Goal: Task Accomplishment & Management: Manage account settings

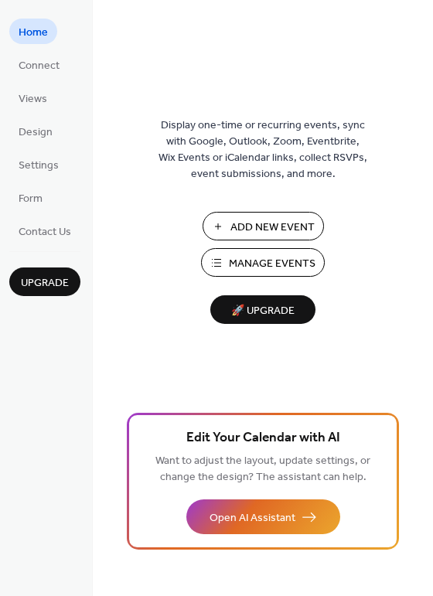
click at [274, 261] on span "Manage Events" at bounding box center [272, 264] width 87 height 16
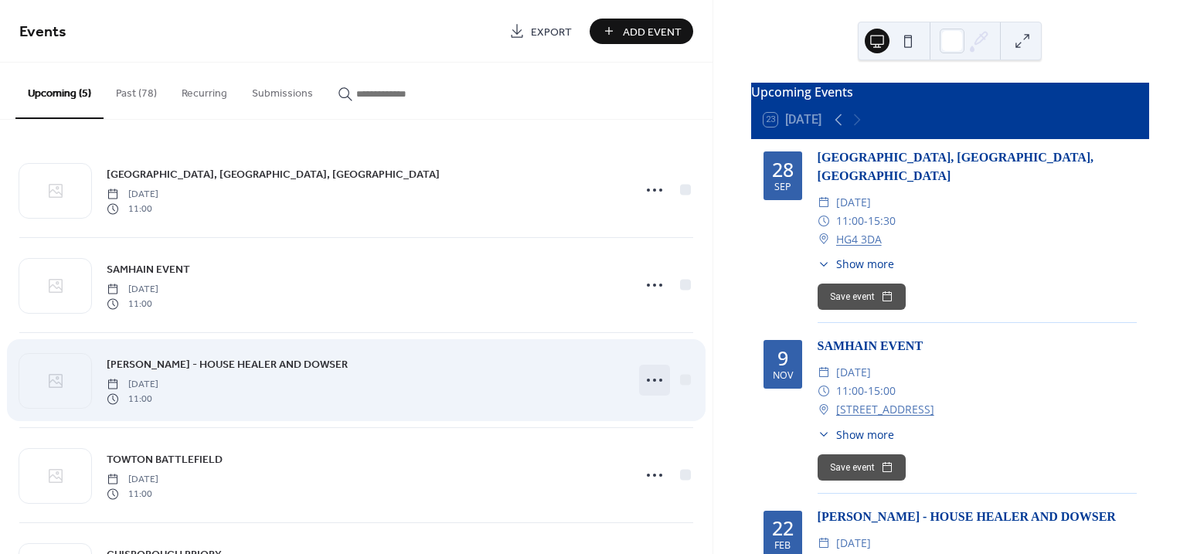
click at [653, 376] on icon at bounding box center [654, 380] width 25 height 25
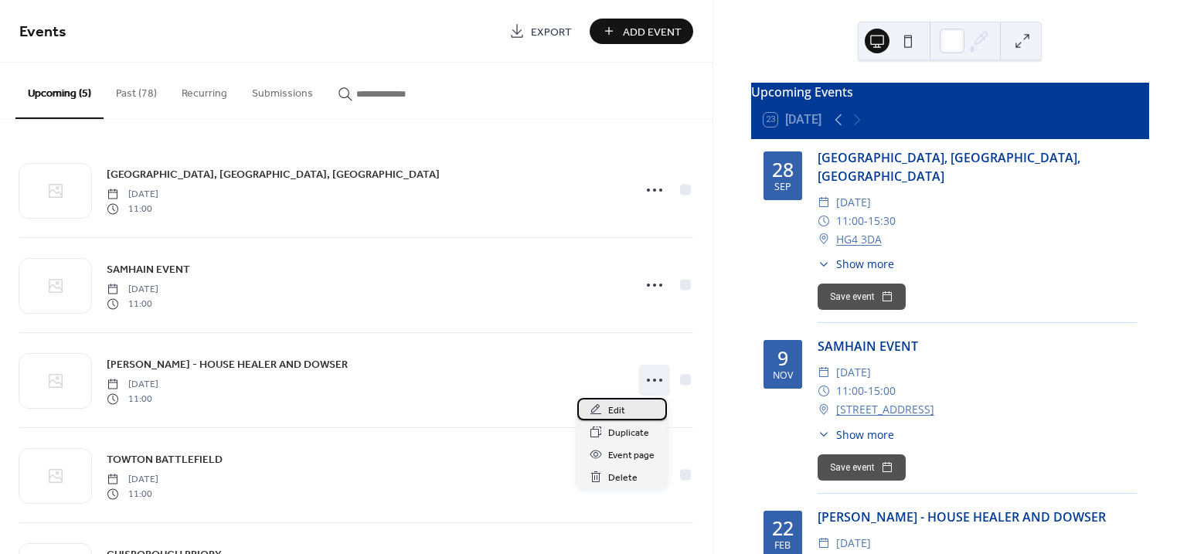
click at [614, 407] on span "Edit" at bounding box center [616, 411] width 17 height 16
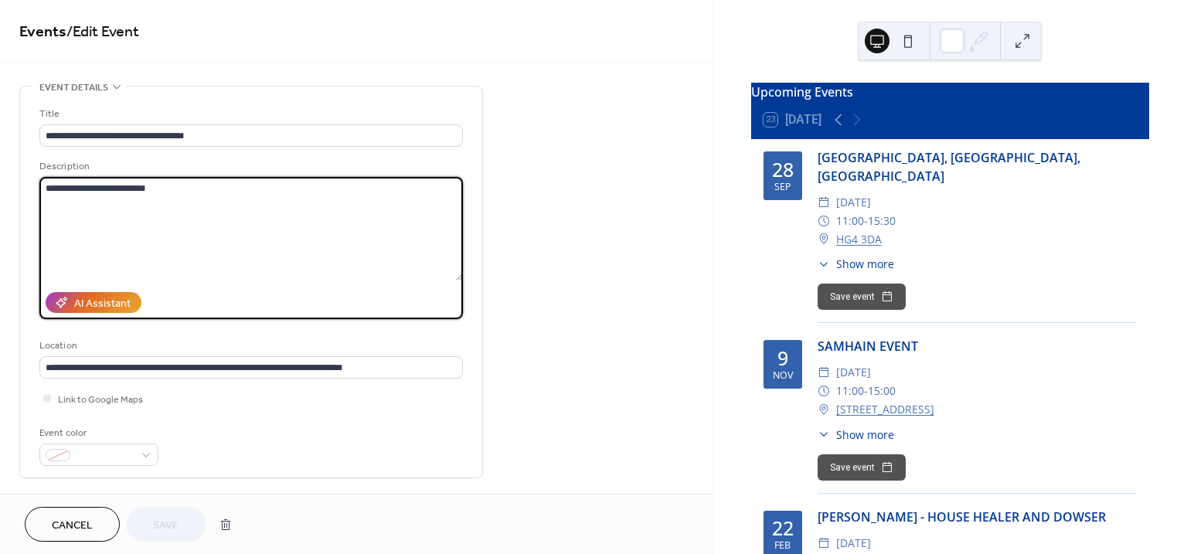
paste textarea "**********"
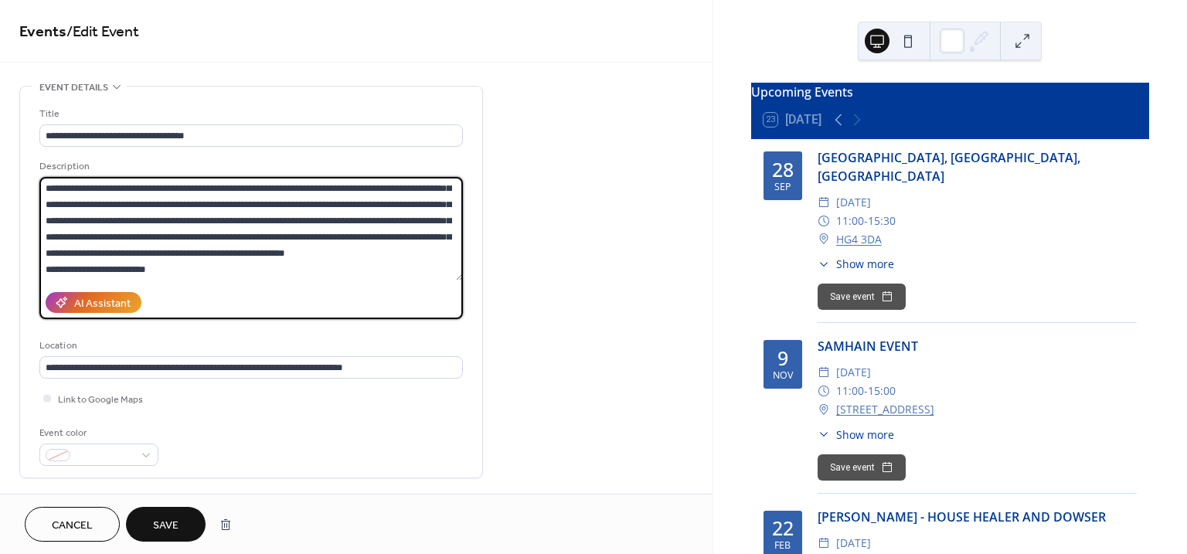
scroll to position [291, 0]
click at [159, 266] on textarea at bounding box center [251, 229] width 424 height 104
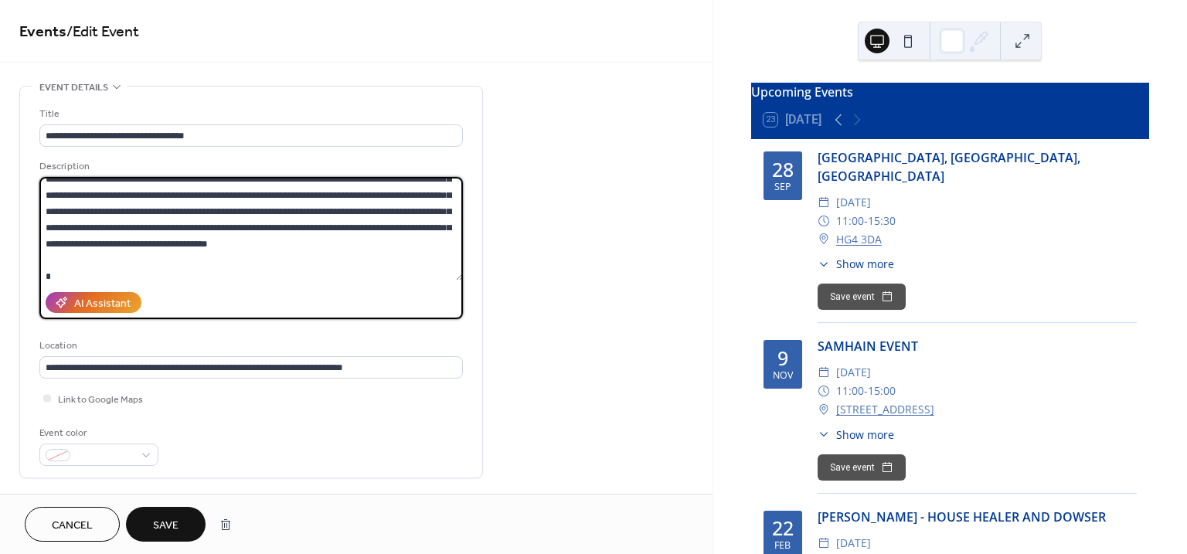
scroll to position [0, 0]
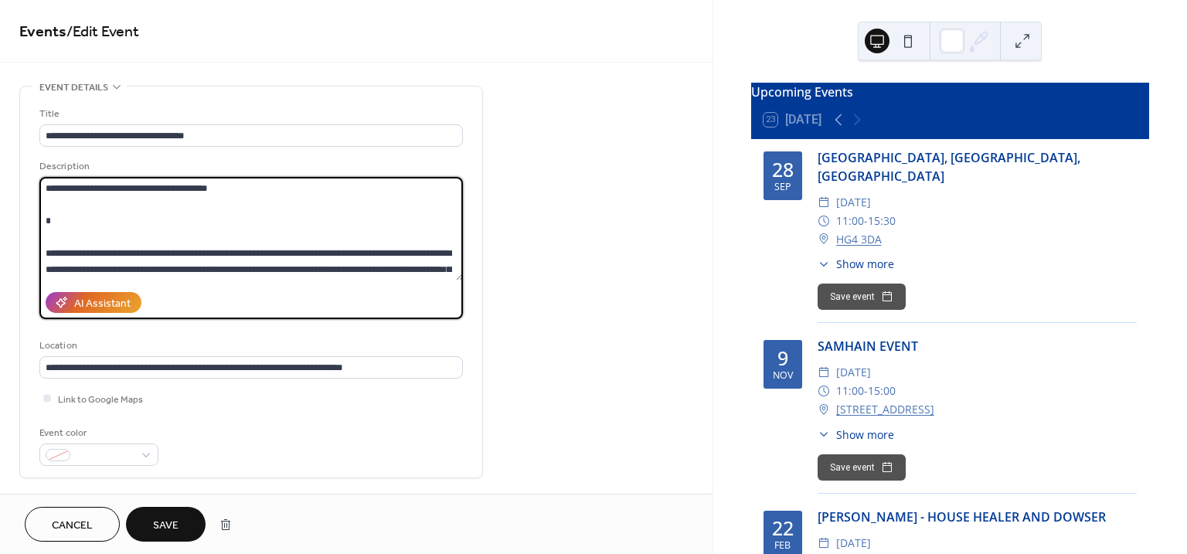
drag, startPoint x: 244, startPoint y: 187, endPoint x: 36, endPoint y: 191, distance: 208.8
click at [36, 191] on div "**********" at bounding box center [251, 282] width 462 height 391
drag, startPoint x: 115, startPoint y: 192, endPoint x: 80, endPoint y: 228, distance: 50.3
click at [80, 228] on textarea at bounding box center [251, 229] width 424 height 104
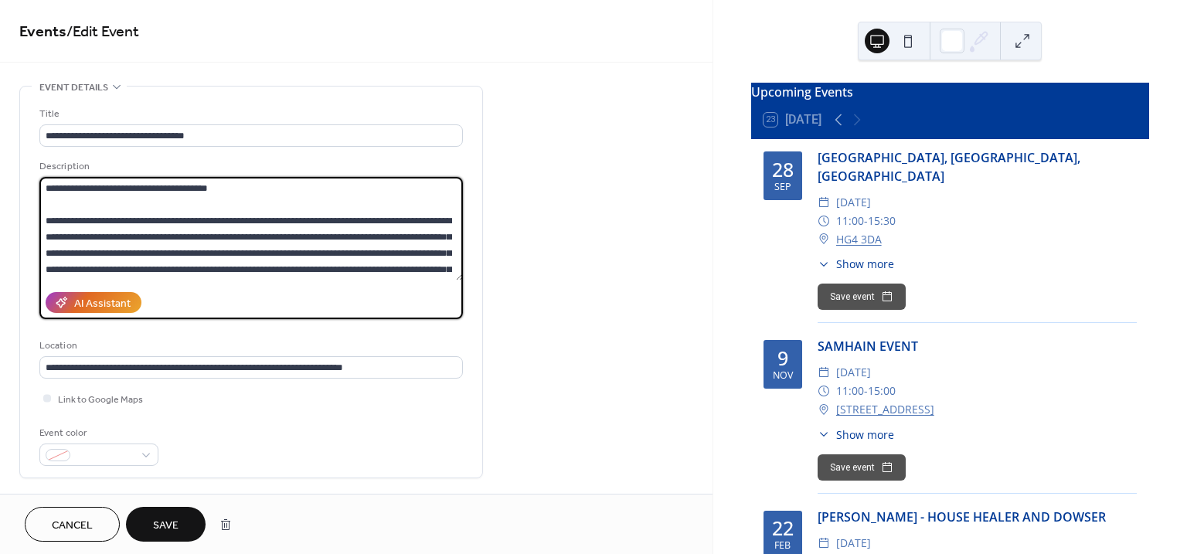
click at [304, 237] on textarea at bounding box center [251, 229] width 424 height 104
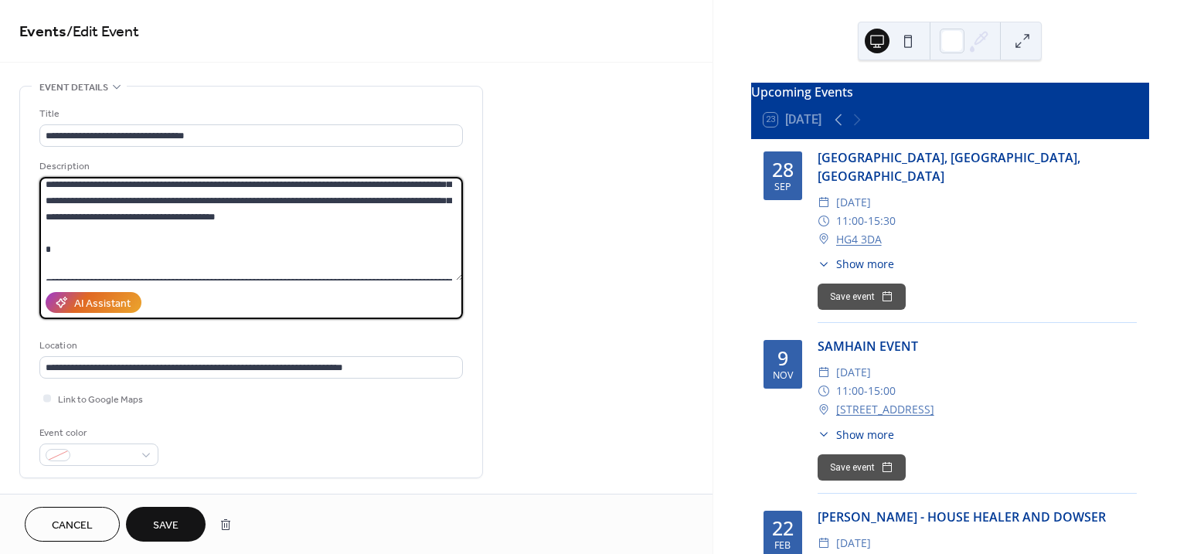
scroll to position [86, 0]
click at [118, 234] on textarea at bounding box center [251, 229] width 424 height 104
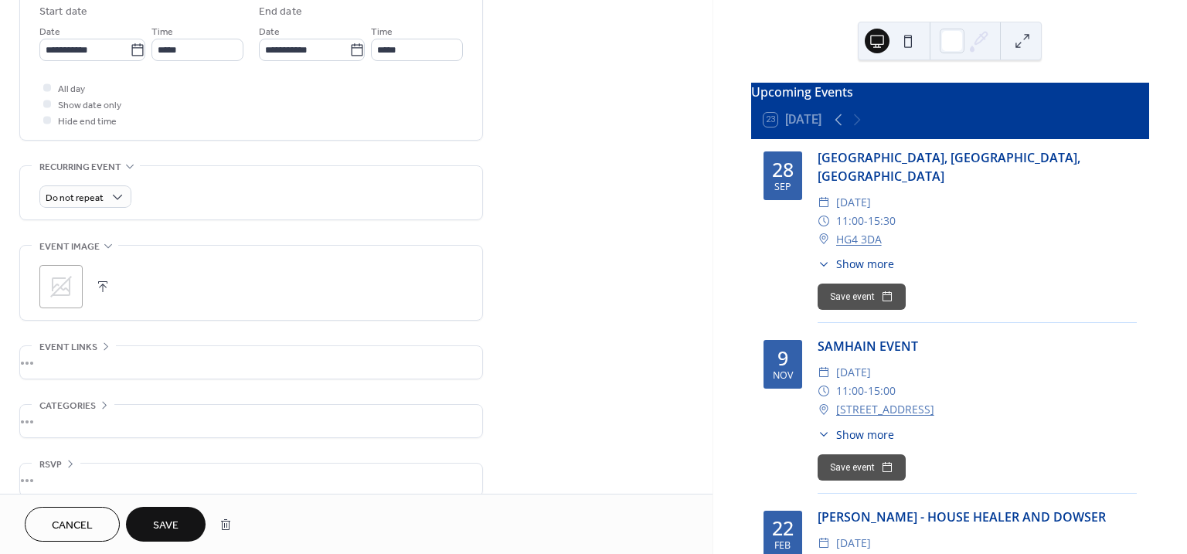
scroll to position [537, 0]
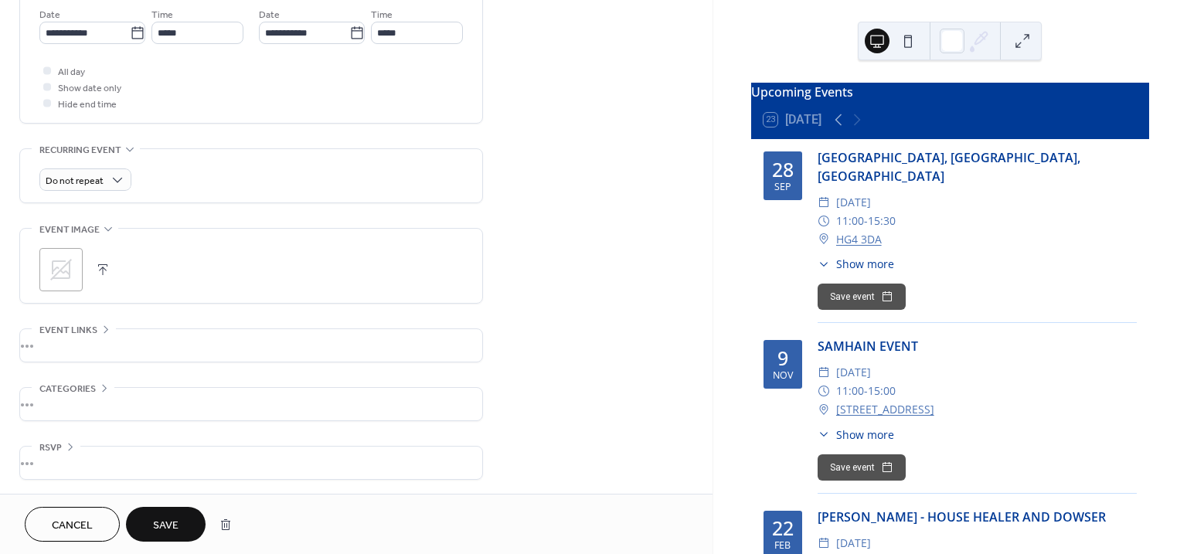
type textarea "**********"
click at [155, 518] on span "Save" at bounding box center [166, 526] width 26 height 16
